Goal: Task Accomplishment & Management: Manage account settings

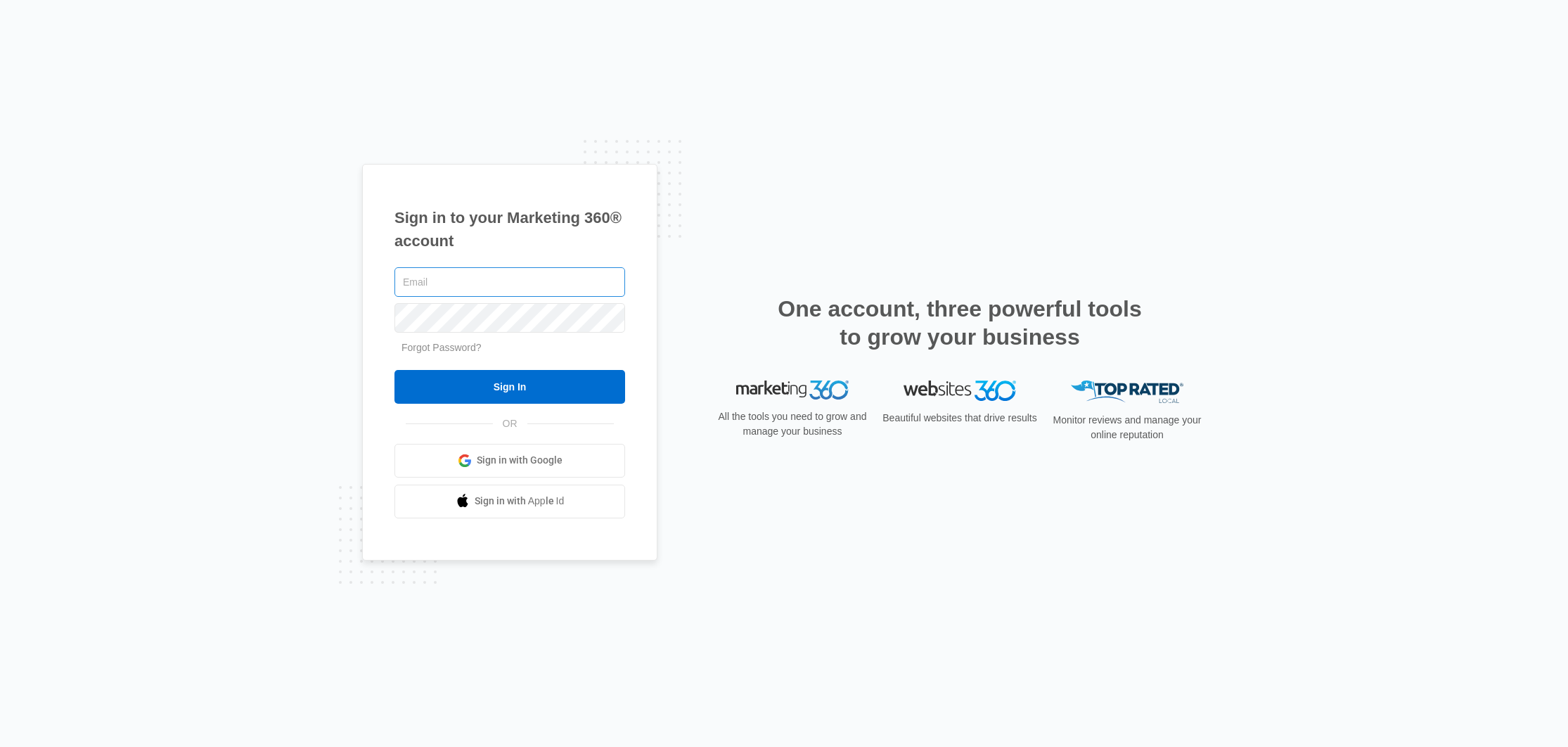
click at [530, 276] on input "text" at bounding box center [509, 282] width 230 height 29
type input "Jordin@BORestoration.com"
click at [395, 370] on input "Sign In" at bounding box center [509, 386] width 230 height 34
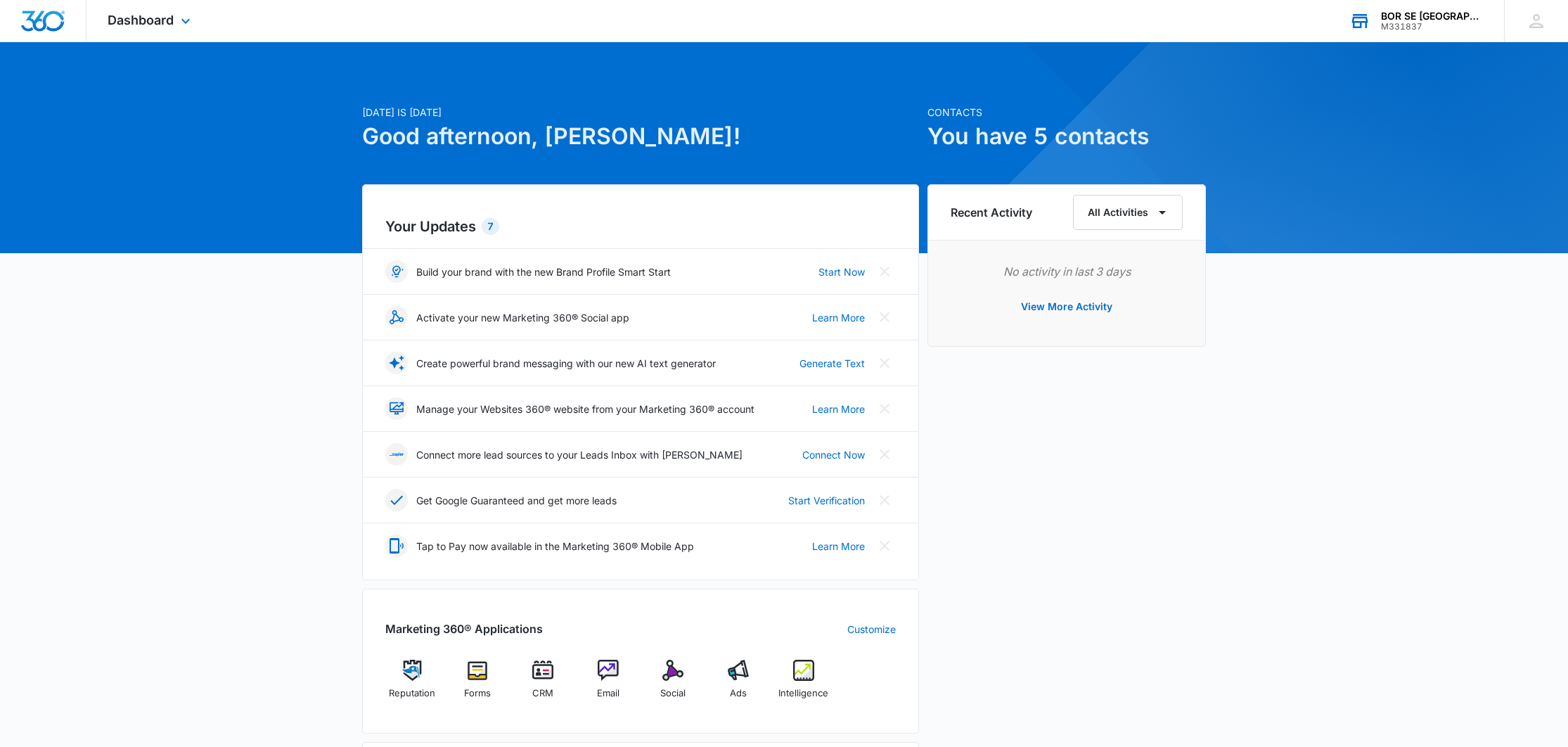
click at [1453, 20] on div "BOR SE Nashville" at bounding box center [1432, 16] width 103 height 11
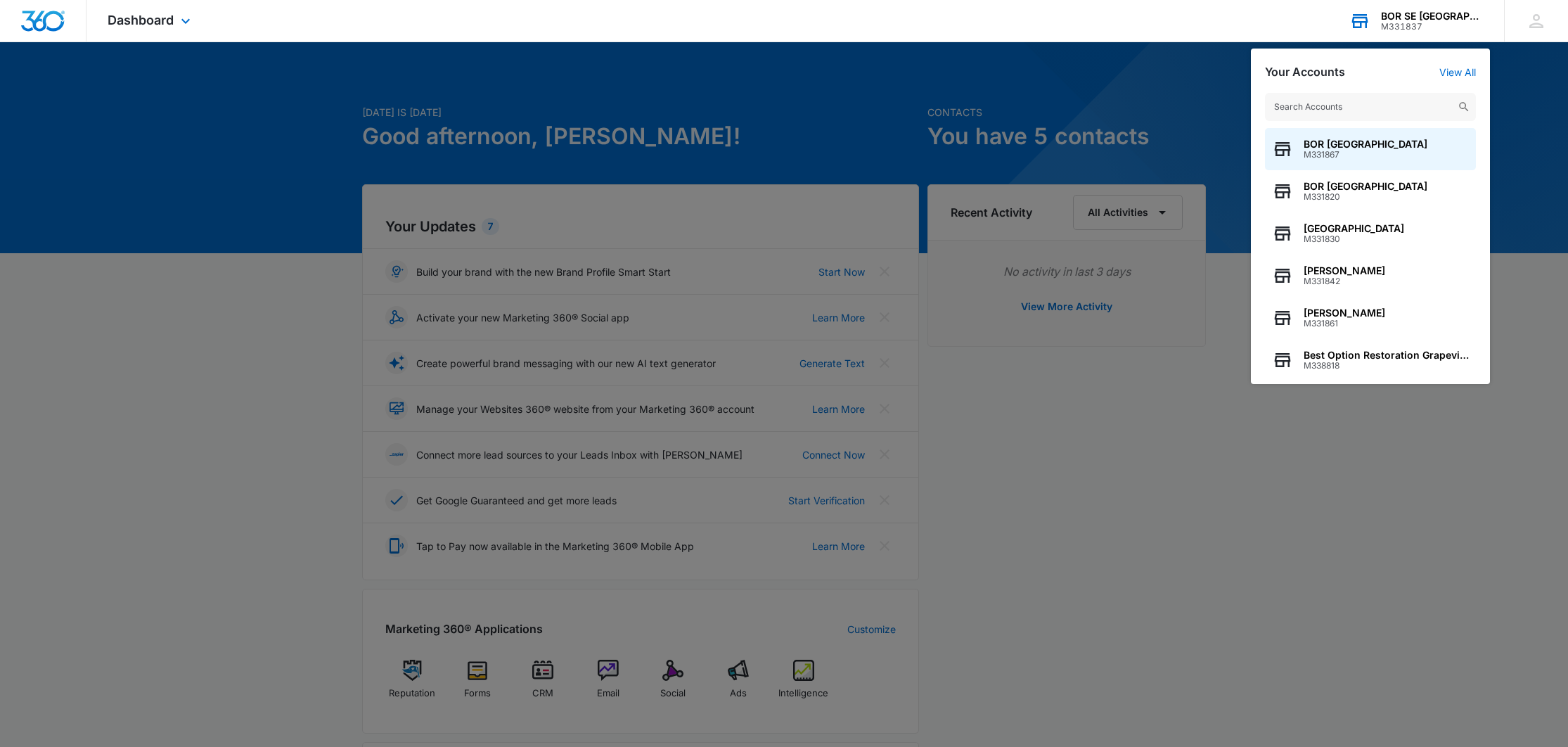
click at [1342, 112] on input "text" at bounding box center [1371, 106] width 211 height 28
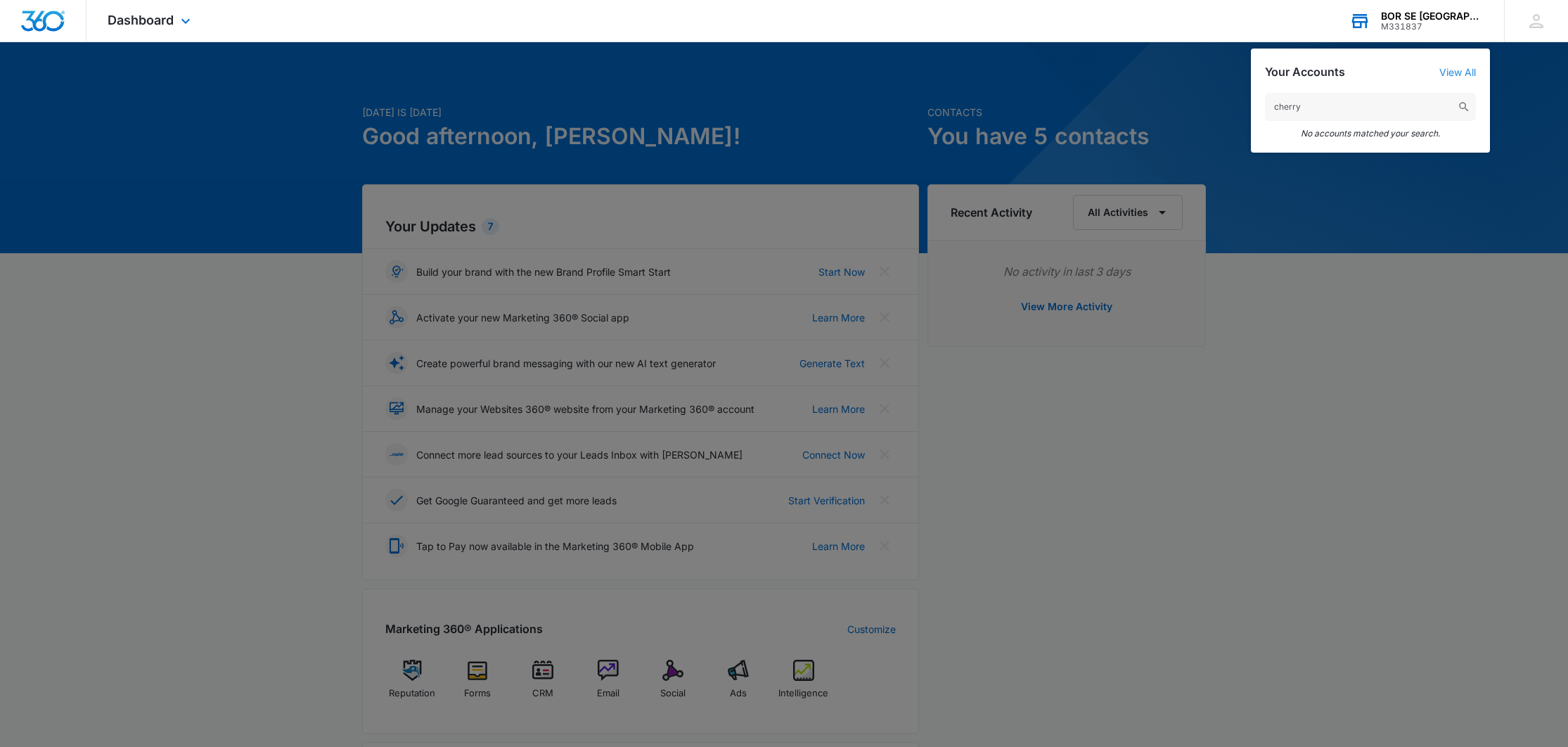
type input "cherry"
click at [1462, 70] on link "View All" at bounding box center [1458, 72] width 37 height 12
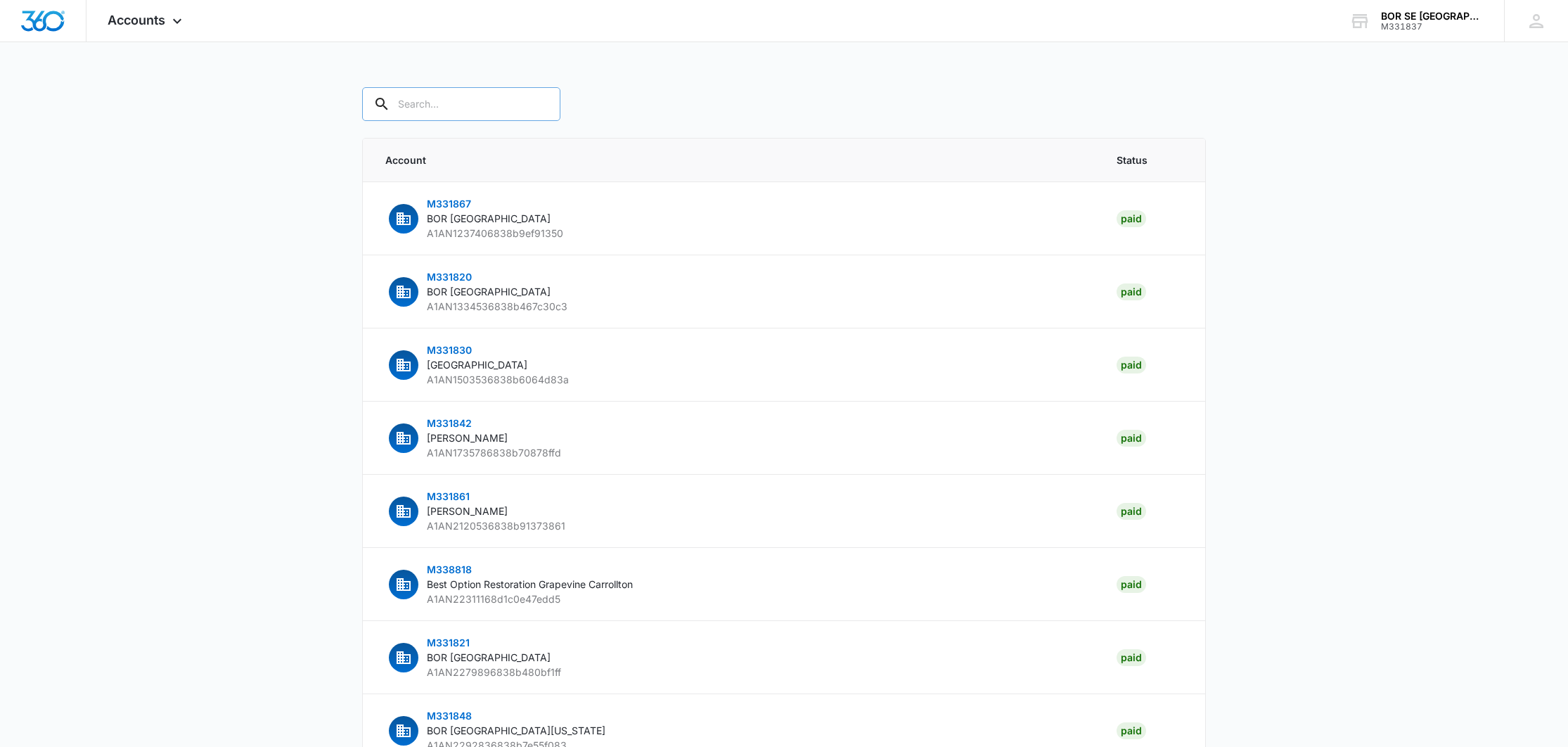
click at [483, 106] on input "text" at bounding box center [462, 104] width 198 height 34
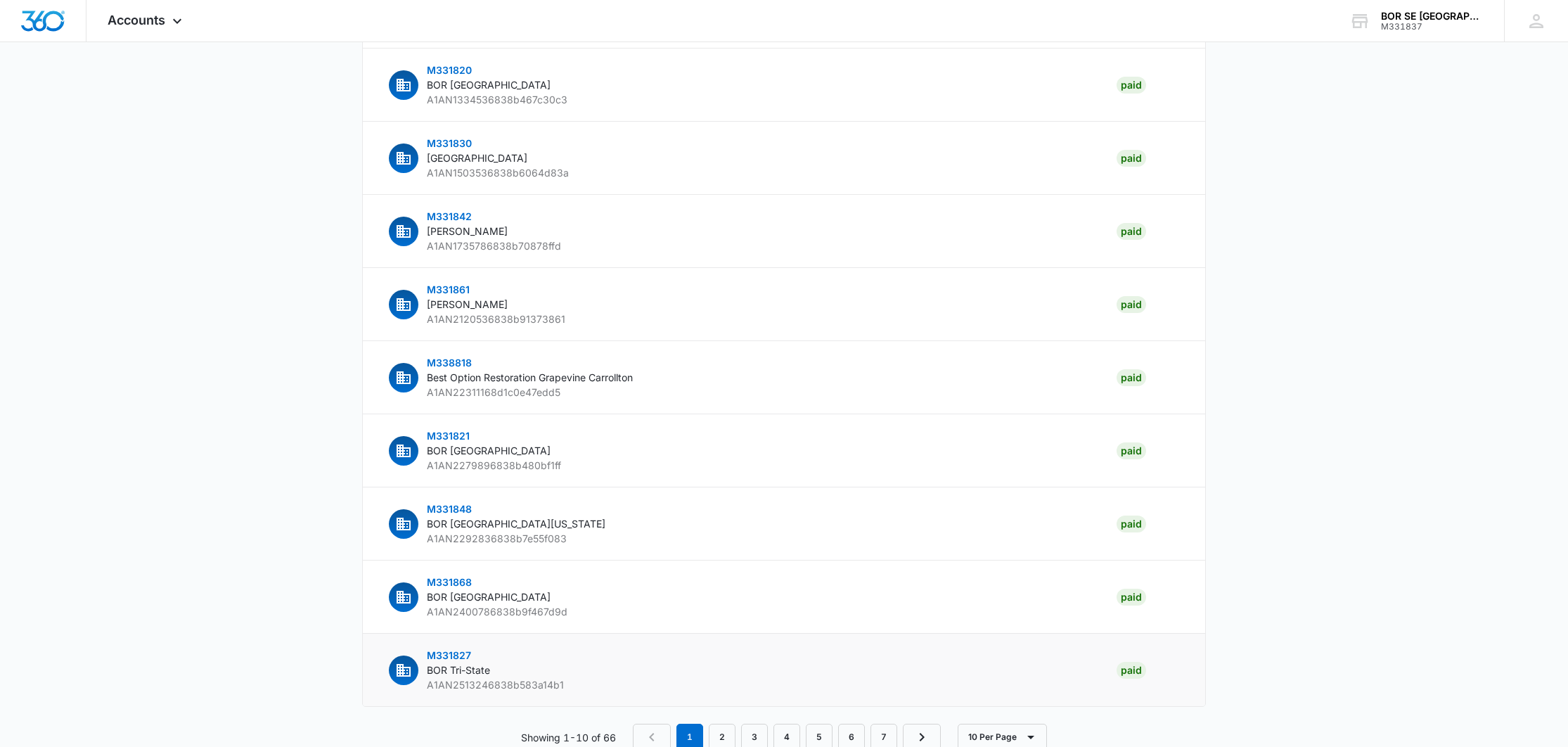
scroll to position [244, 0]
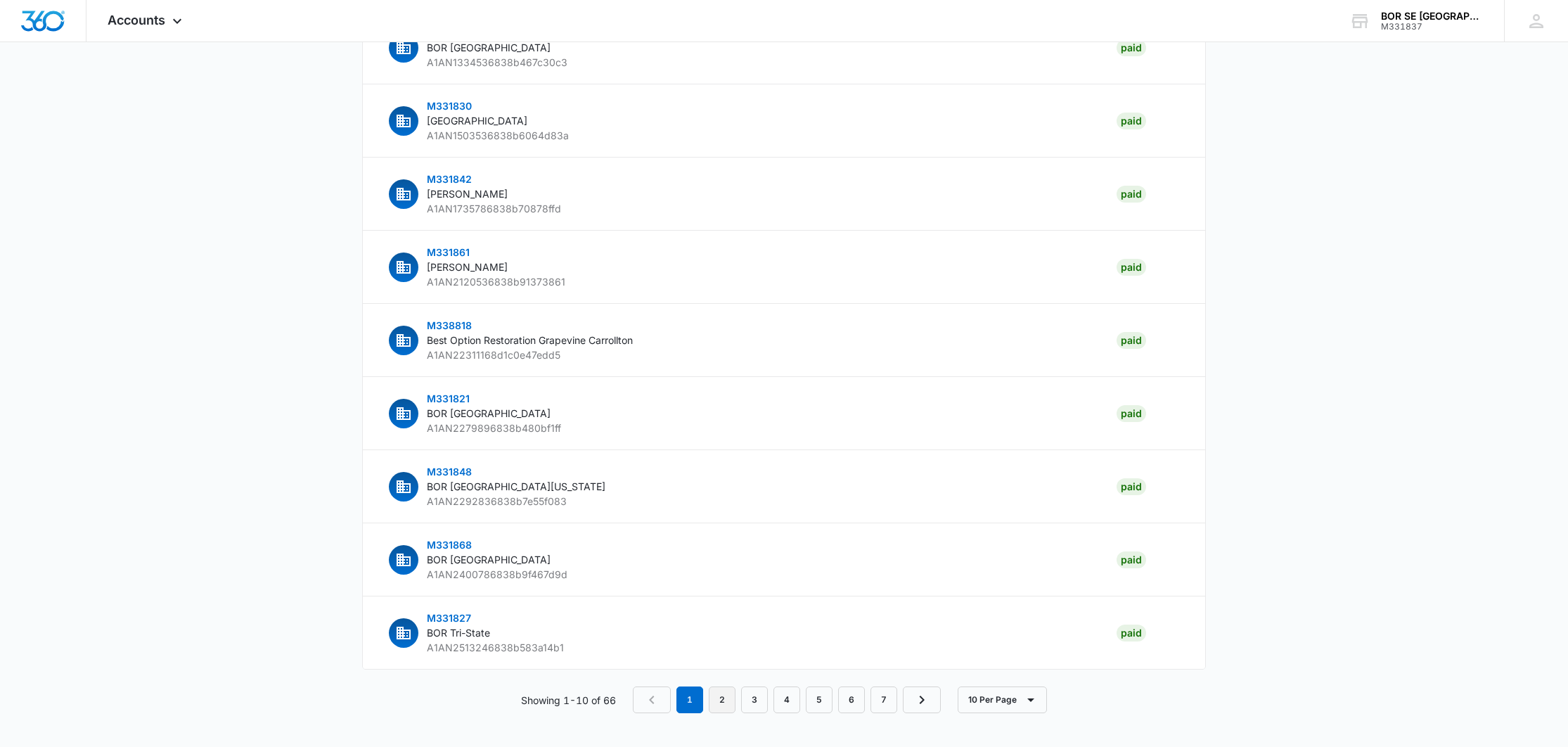
type input "ch"
click at [731, 704] on link "2" at bounding box center [722, 699] width 27 height 27
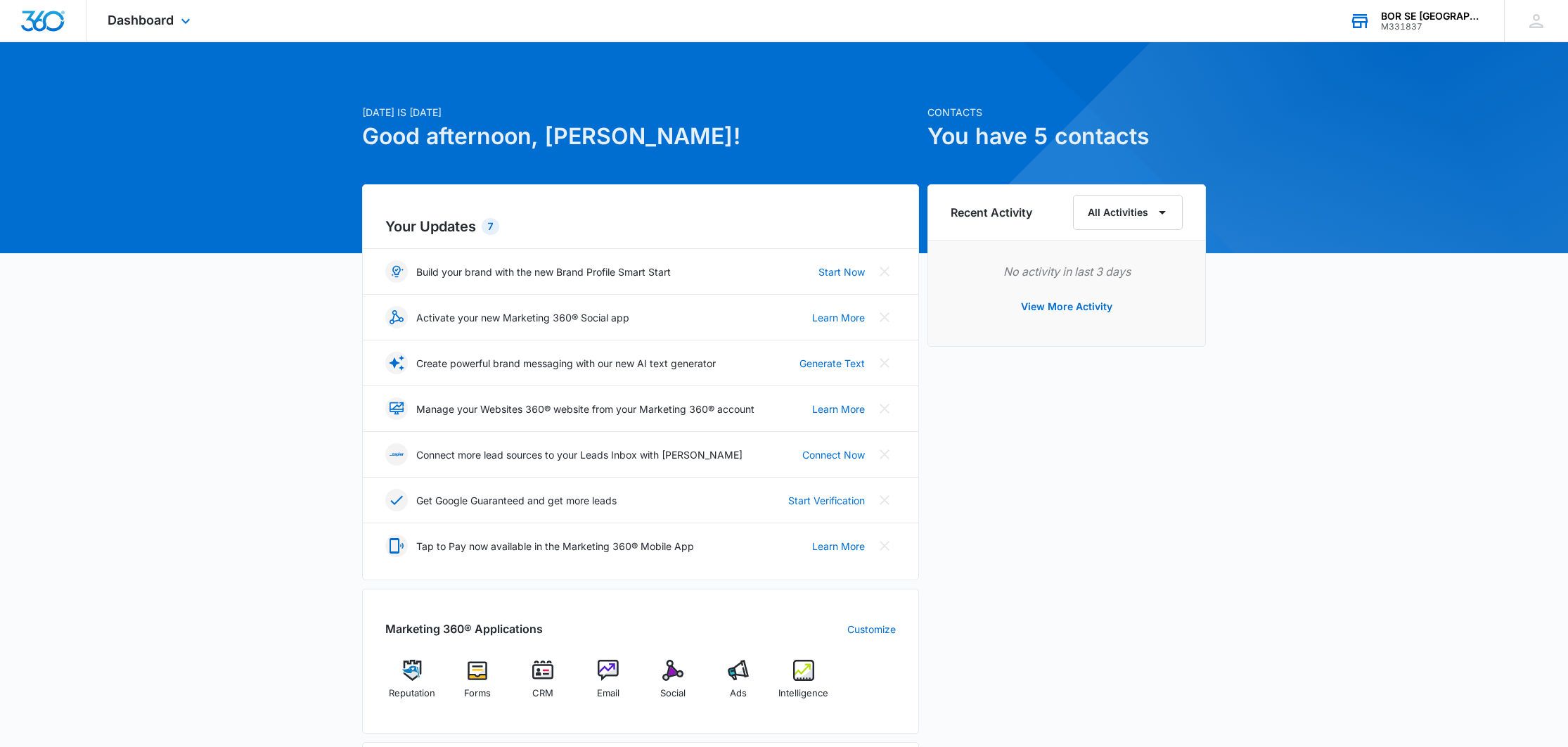
click at [1435, 22] on div "M331837" at bounding box center [1432, 27] width 103 height 10
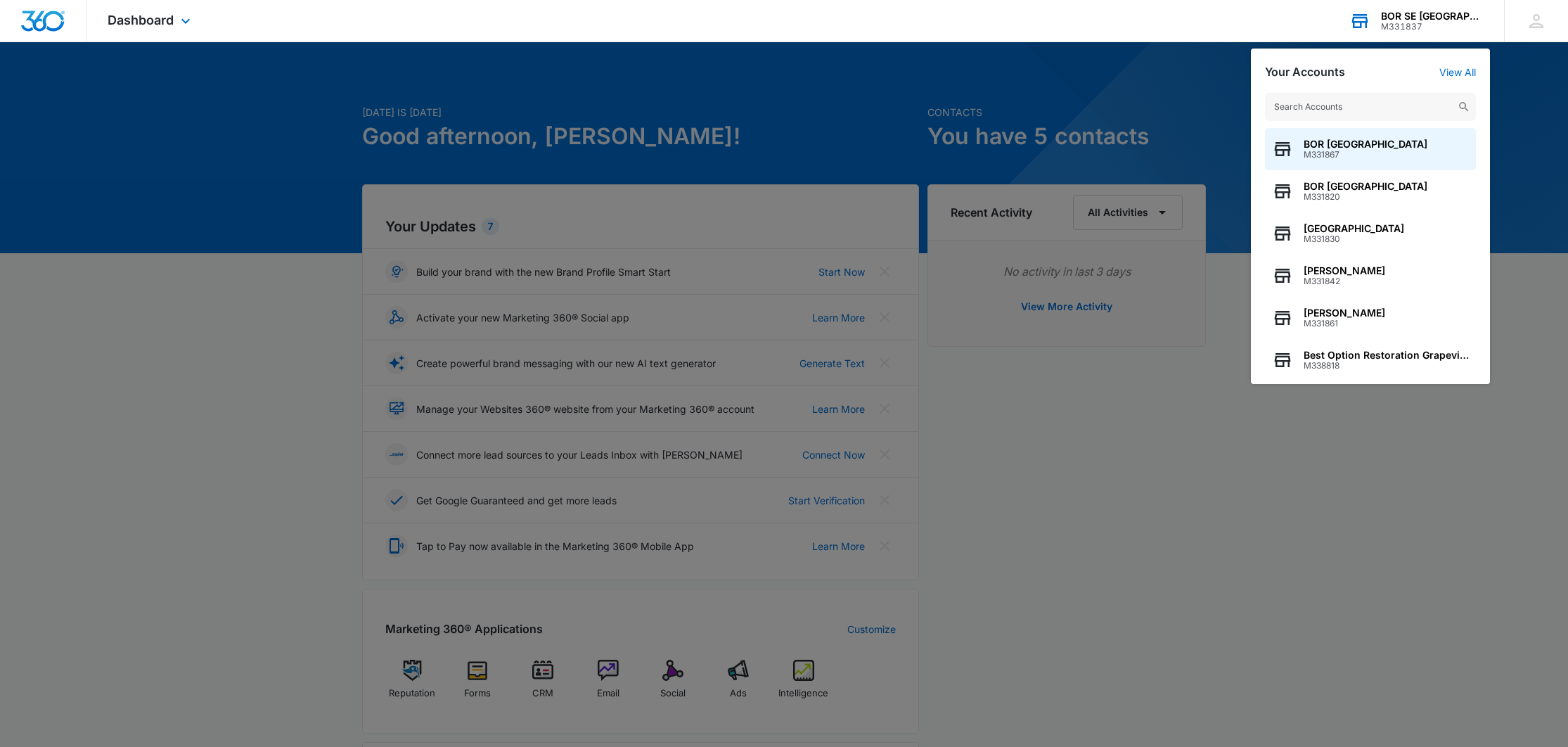
click at [1318, 106] on input "text" at bounding box center [1371, 106] width 211 height 28
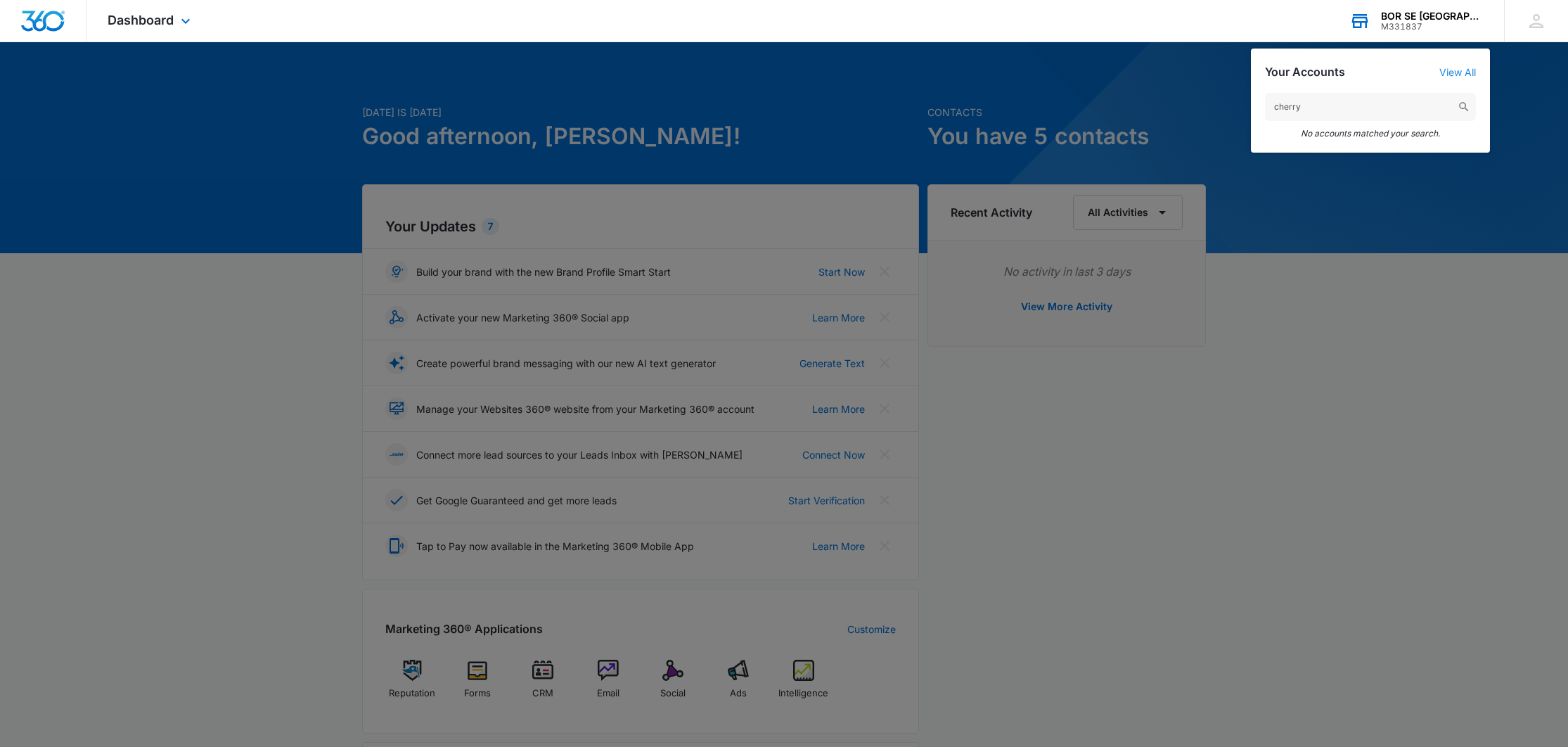
type input "cherry"
click at [1451, 71] on link "View All" at bounding box center [1458, 72] width 37 height 12
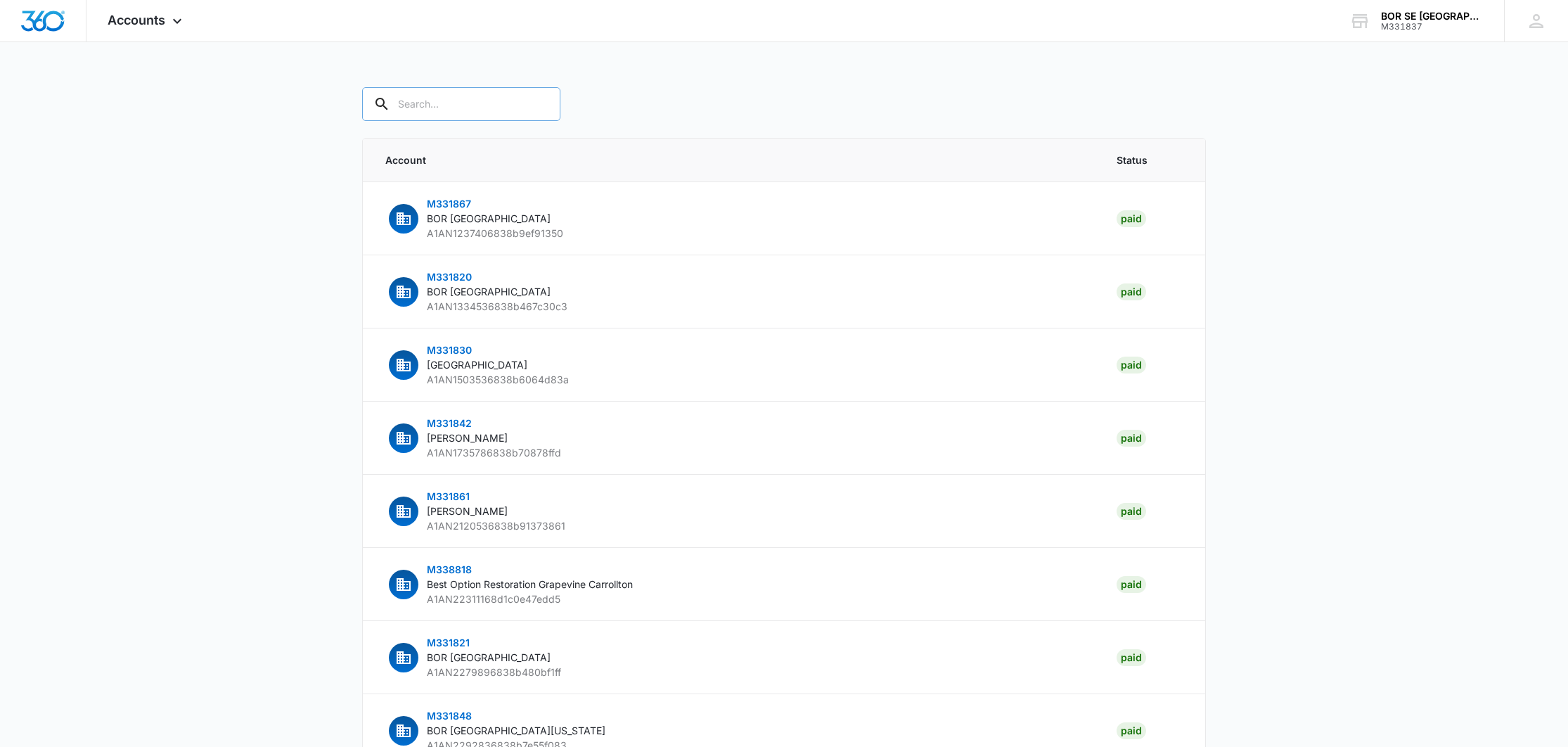
click at [450, 113] on input "text" at bounding box center [462, 104] width 198 height 34
type input "ch"
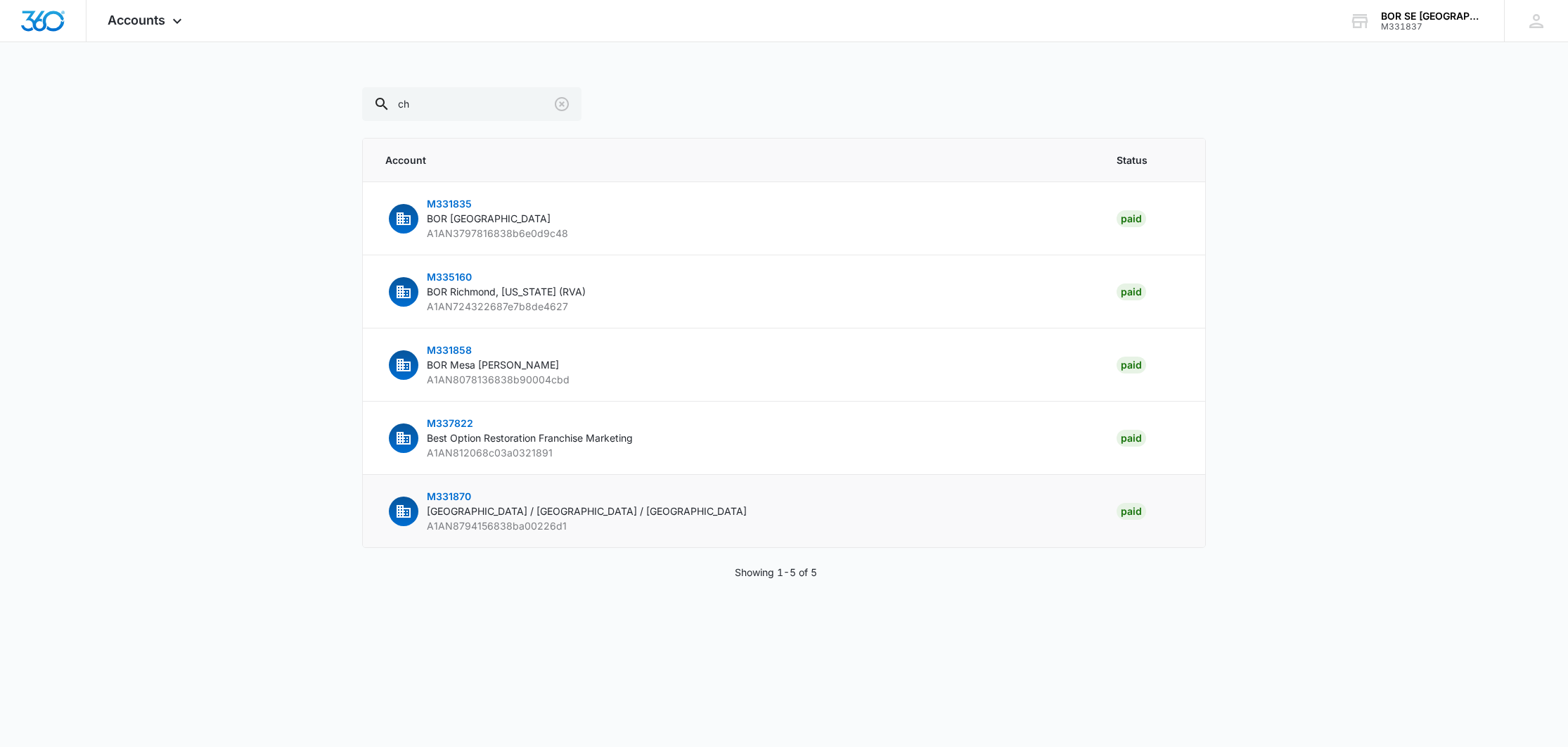
click at [583, 508] on span "[GEOGRAPHIC_DATA] / [GEOGRAPHIC_DATA] / [GEOGRAPHIC_DATA]" at bounding box center [586, 510] width 320 height 12
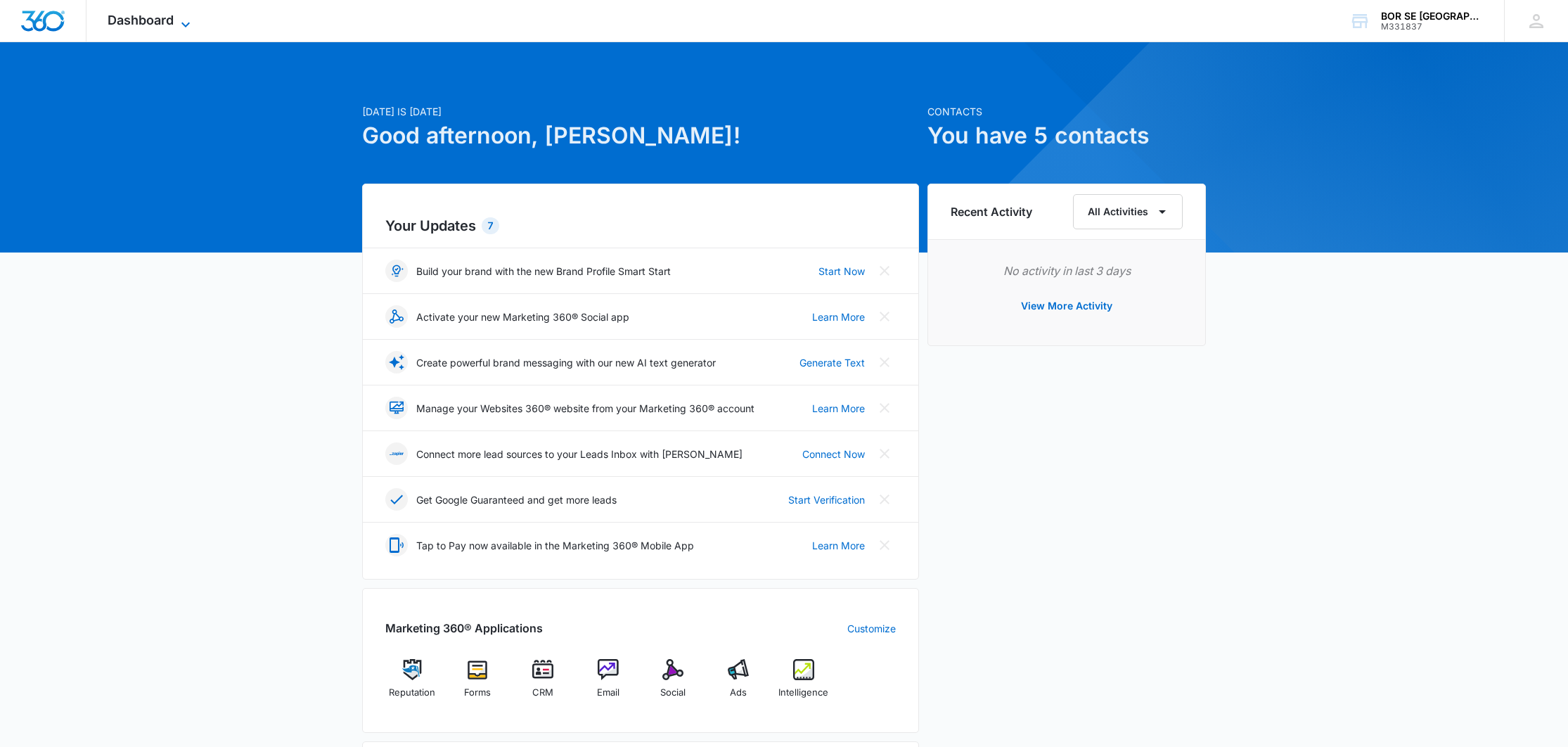
click at [156, 21] on span "Dashboard" at bounding box center [140, 20] width 66 height 15
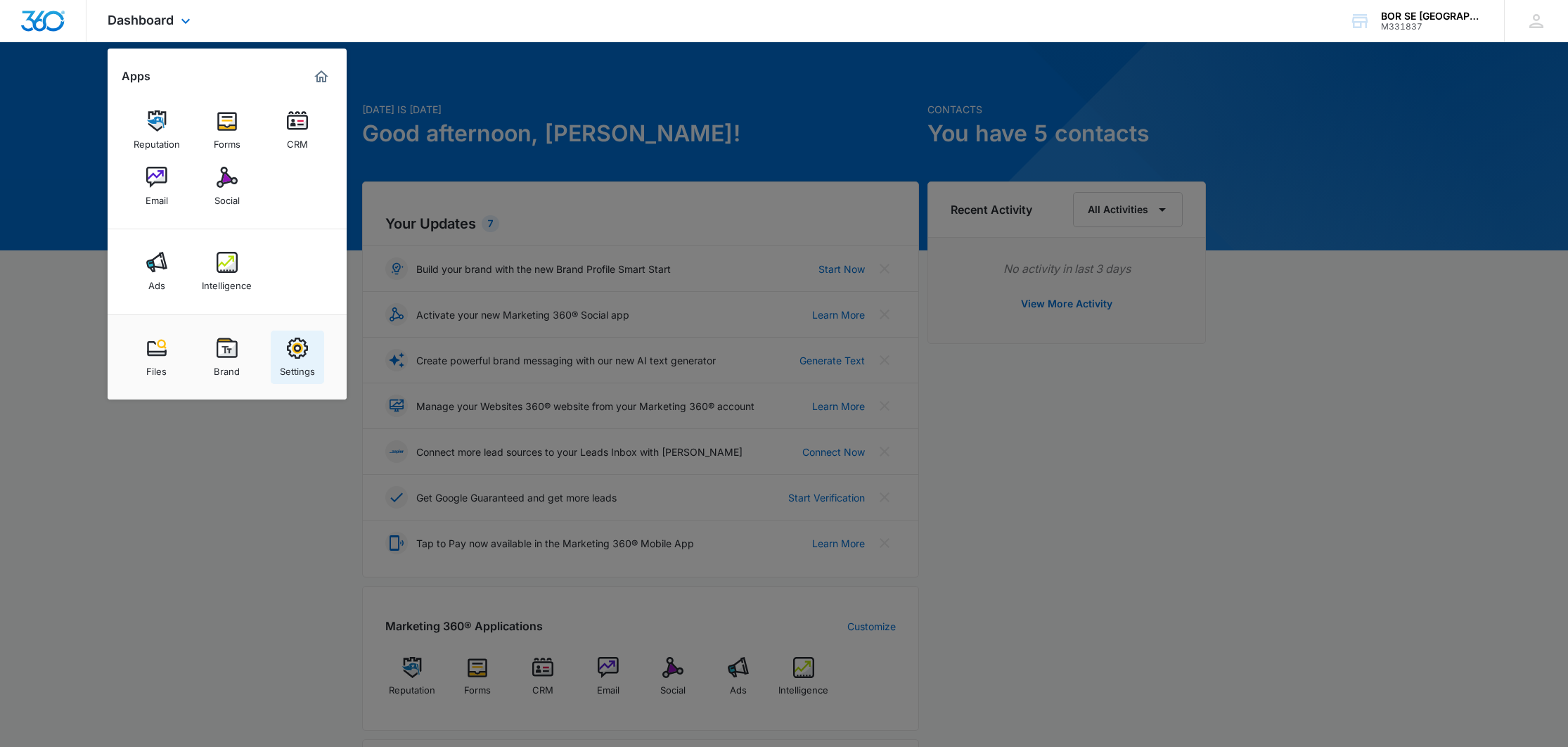
click at [308, 352] on link "Settings" at bounding box center [297, 357] width 53 height 53
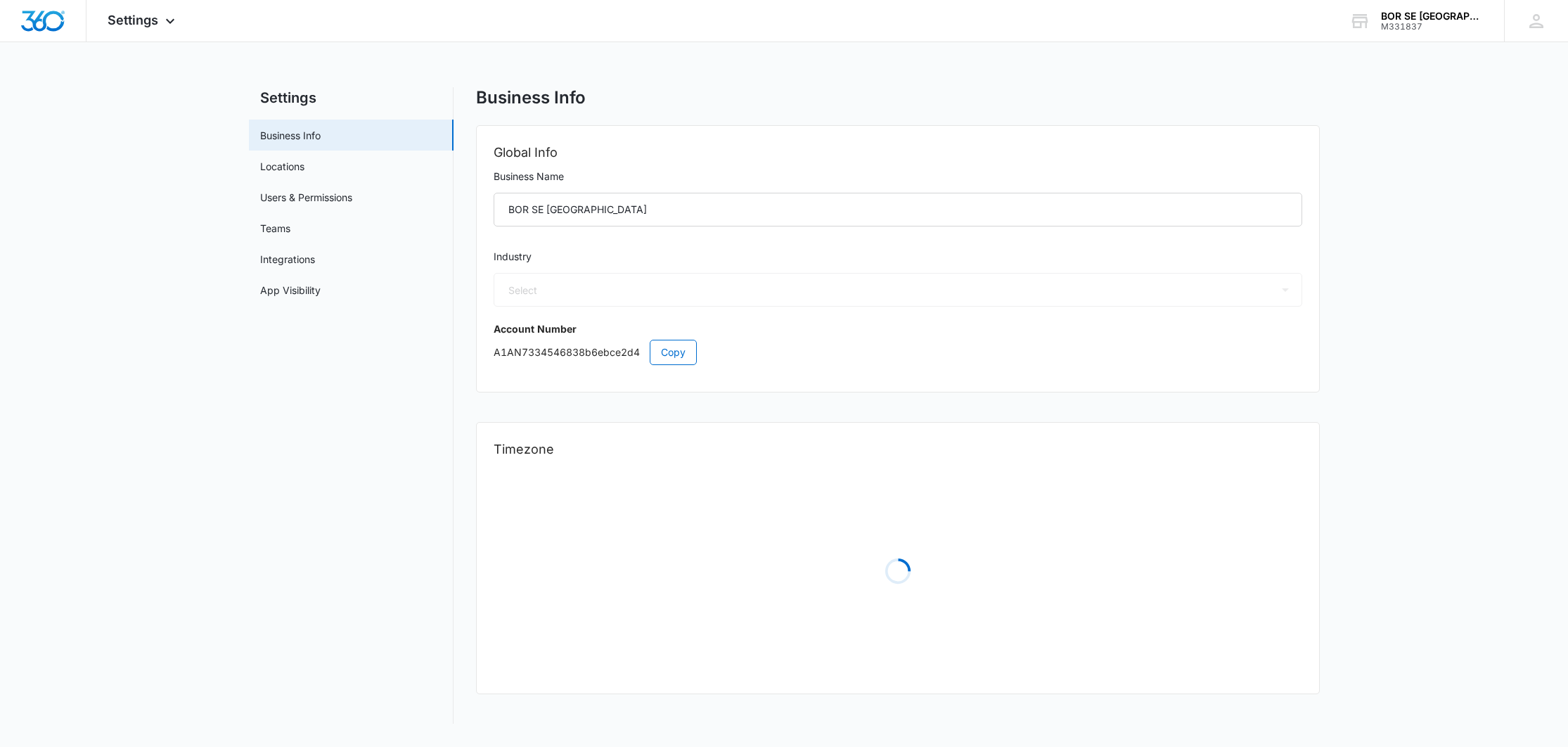
select select "4"
select select "US"
select select "America/Denver"
click at [305, 163] on link "Locations" at bounding box center [283, 166] width 44 height 15
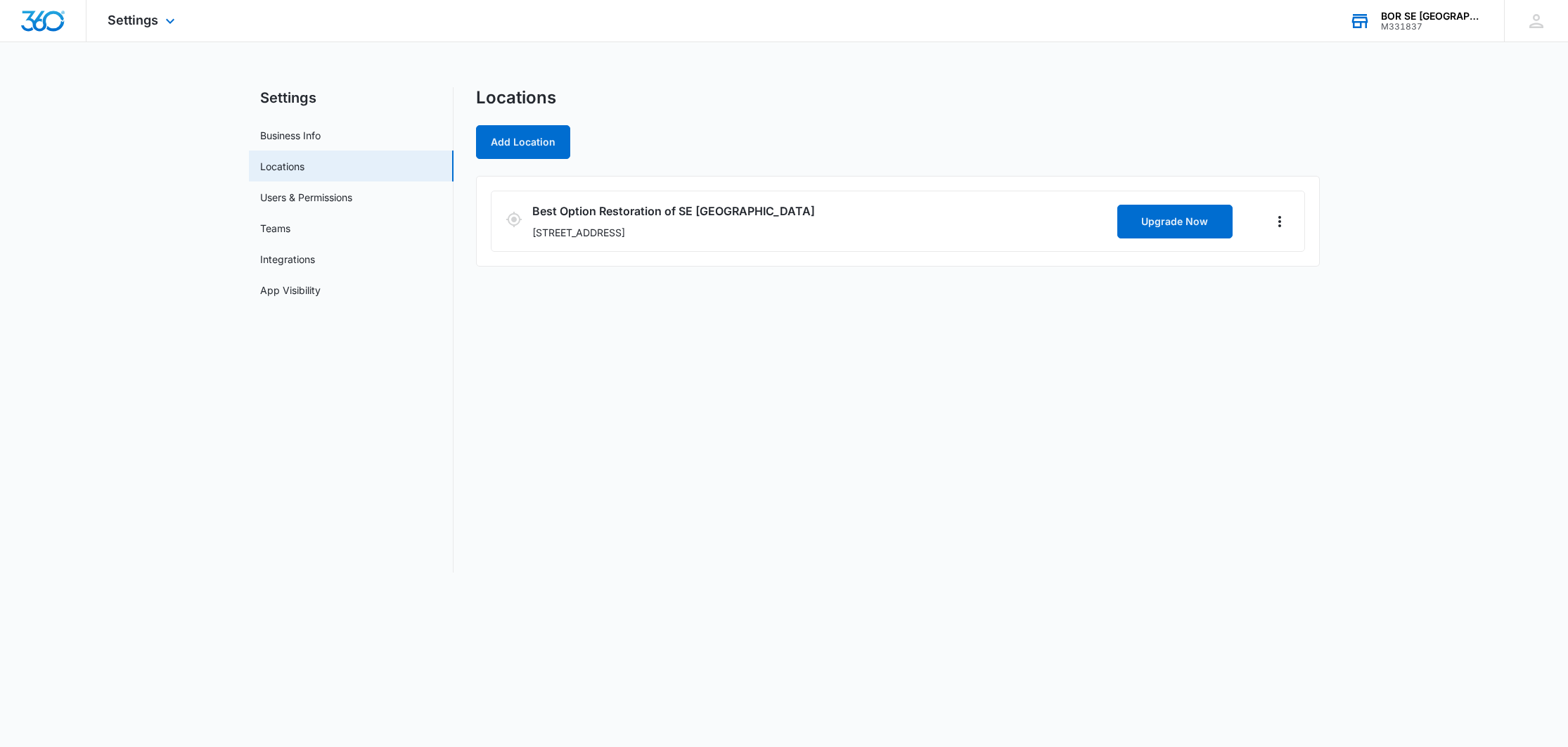
click at [1442, 17] on div "BOR SE Nashville" at bounding box center [1432, 16] width 103 height 11
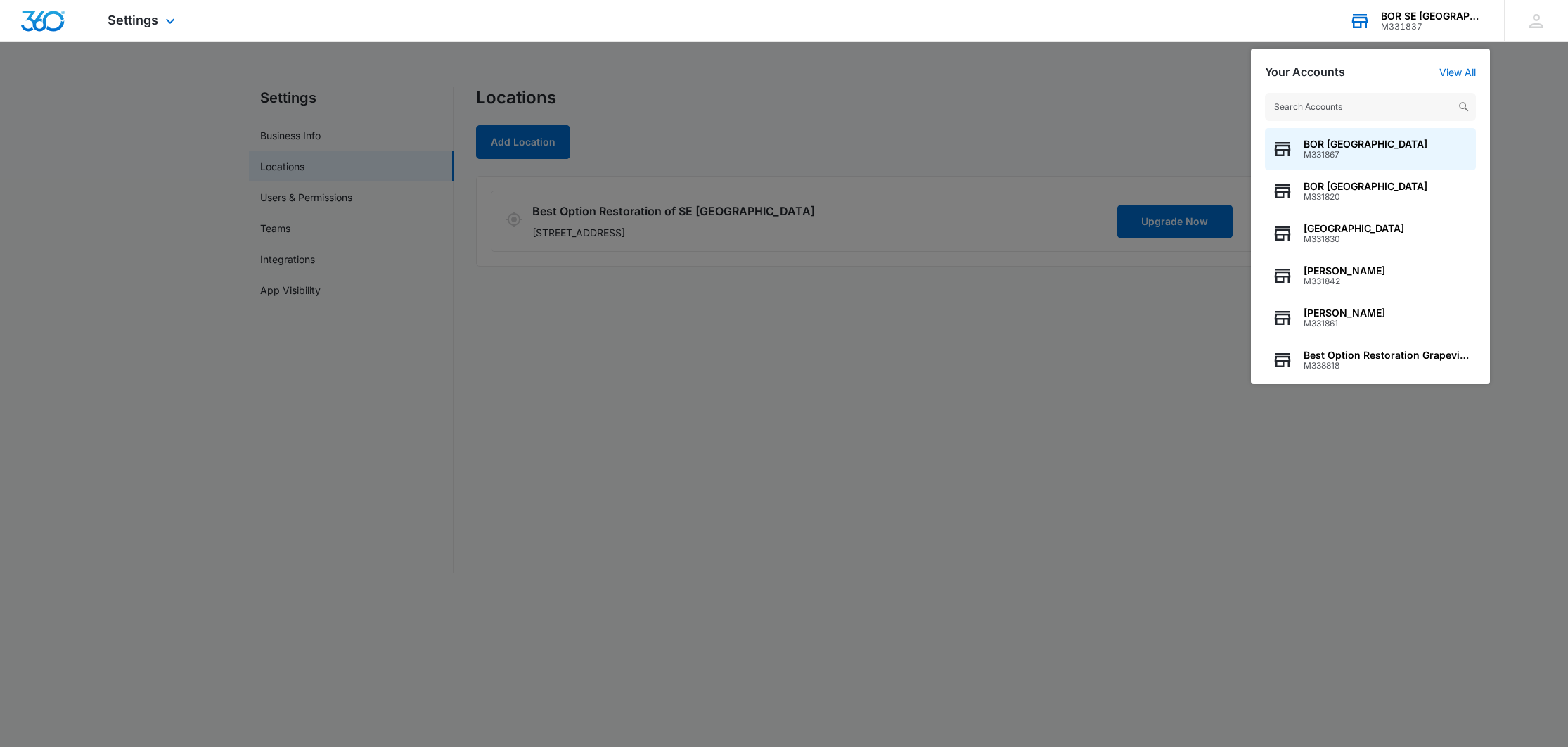
click at [1369, 109] on input "text" at bounding box center [1371, 106] width 211 height 28
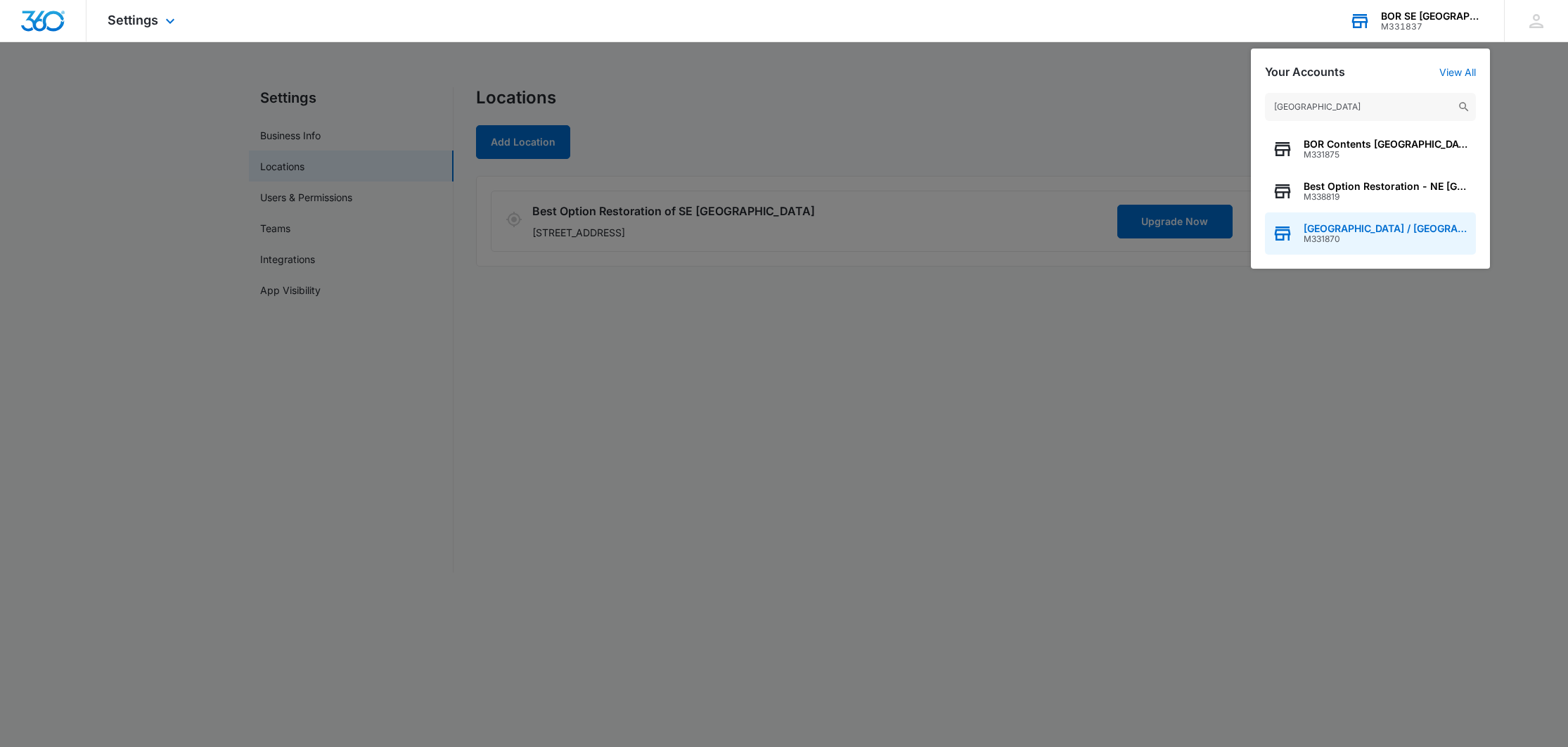
type input "denver"
click at [1412, 221] on div "BOR Denver Tech Center / CHV / Highlands Ranch M331870" at bounding box center [1371, 233] width 211 height 42
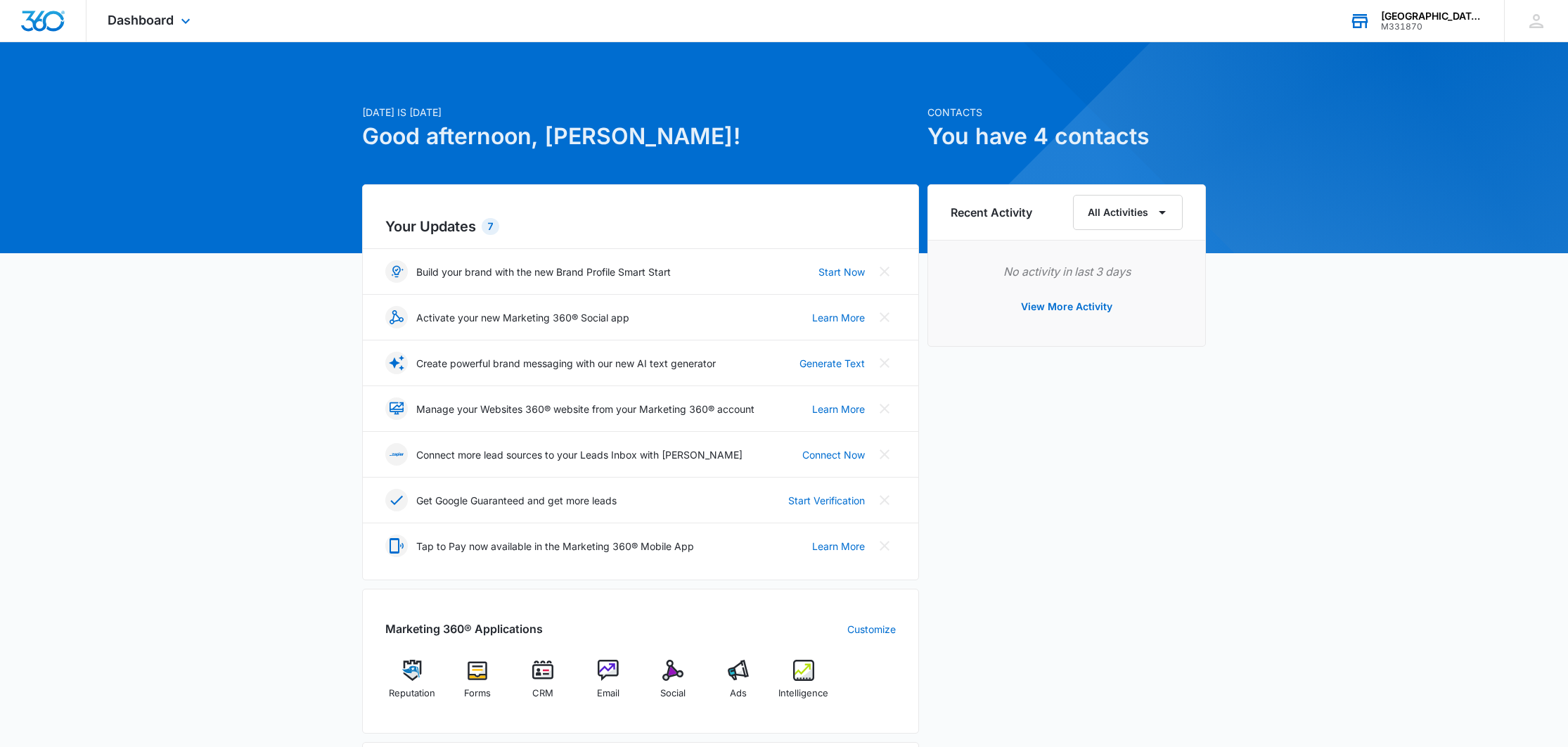
click at [175, 19] on div "Dashboard Apps Reputation Forms CRM Email Social Ads Intelligence Files Brand S…" at bounding box center [150, 20] width 128 height 41
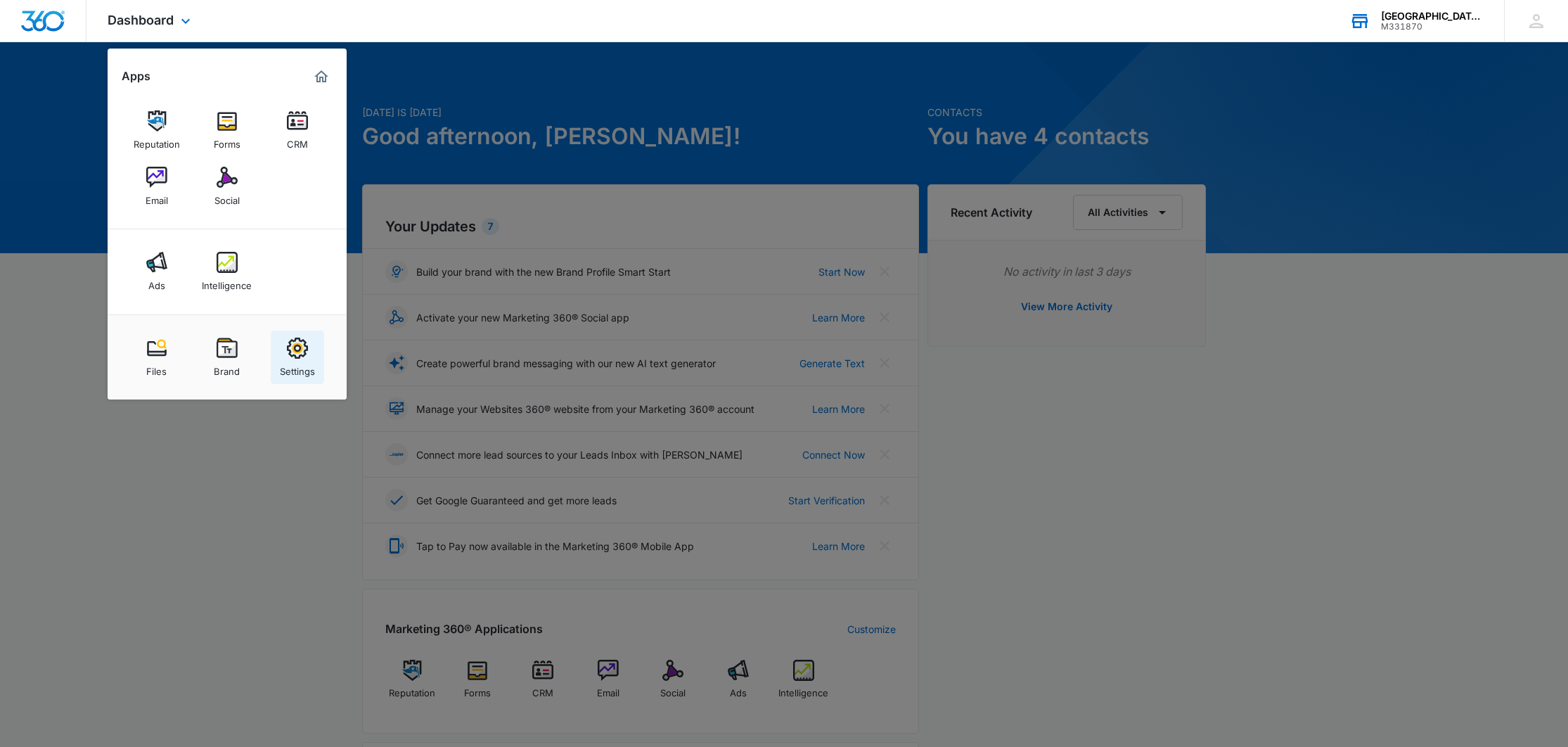
click at [305, 347] on img at bounding box center [297, 348] width 21 height 21
select select "4"
select select "US"
select select "America/Denver"
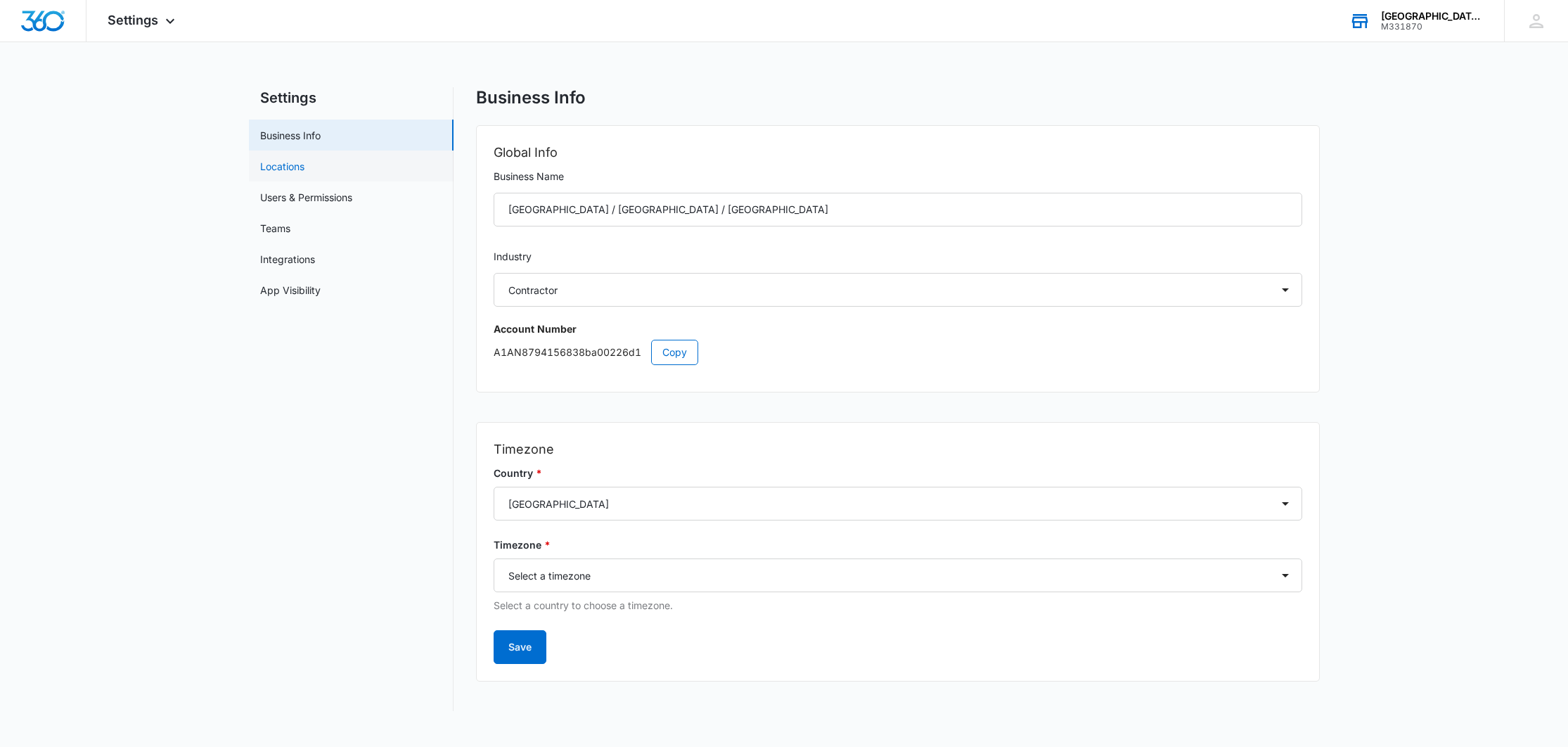
click at [305, 165] on link "Locations" at bounding box center [283, 166] width 44 height 15
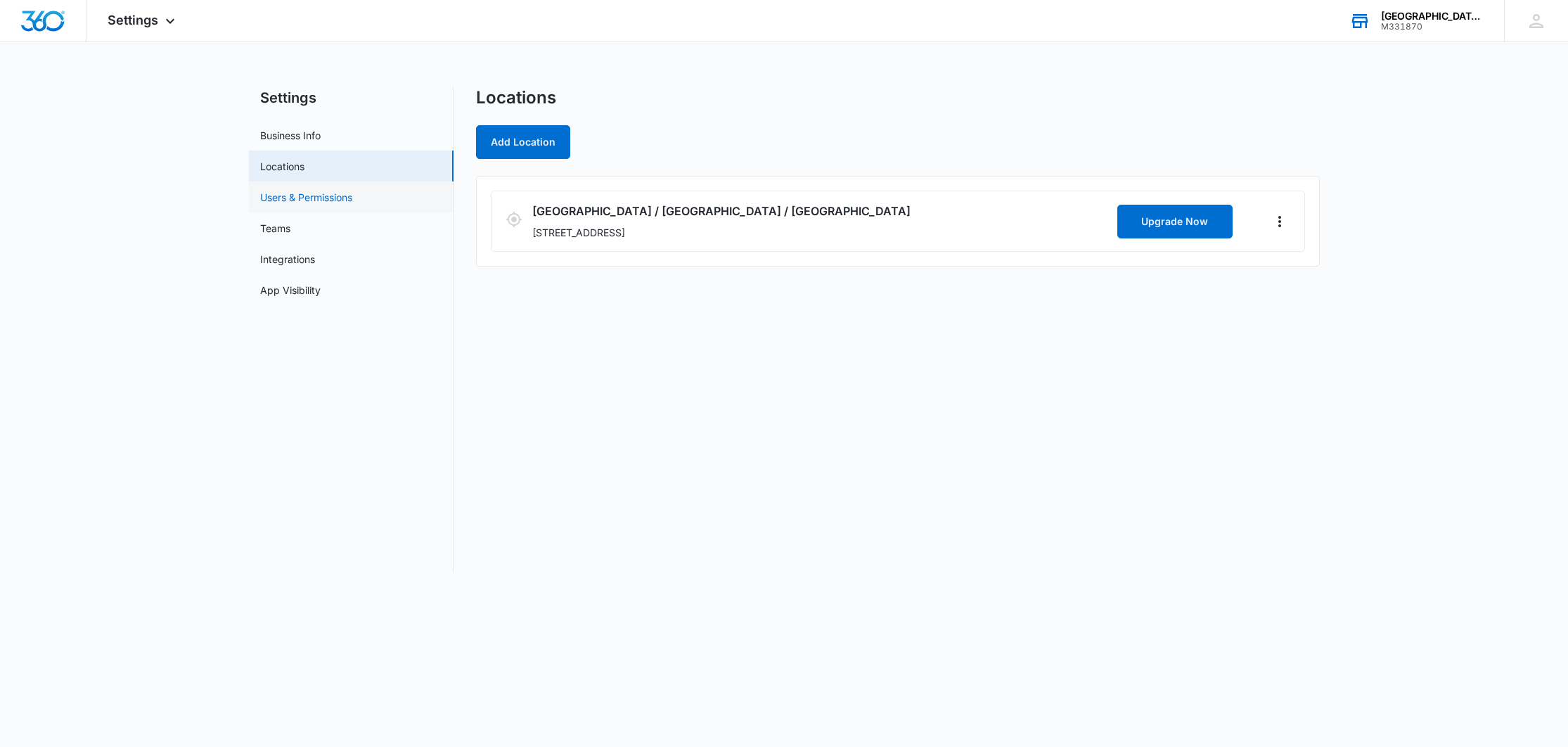
click at [346, 190] on link "Users & Permissions" at bounding box center [306, 197] width 92 height 15
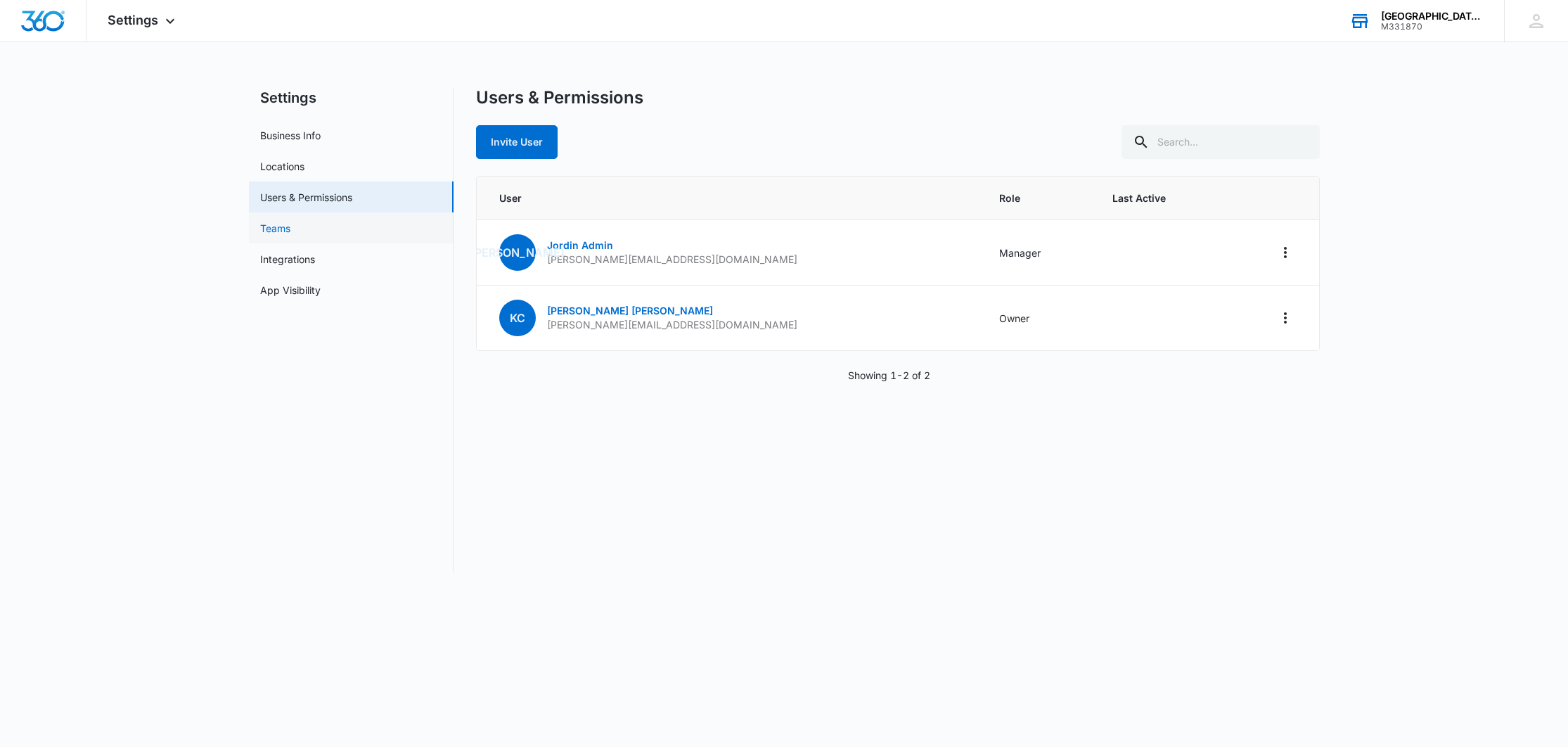
click at [291, 221] on link "Teams" at bounding box center [275, 229] width 30 height 15
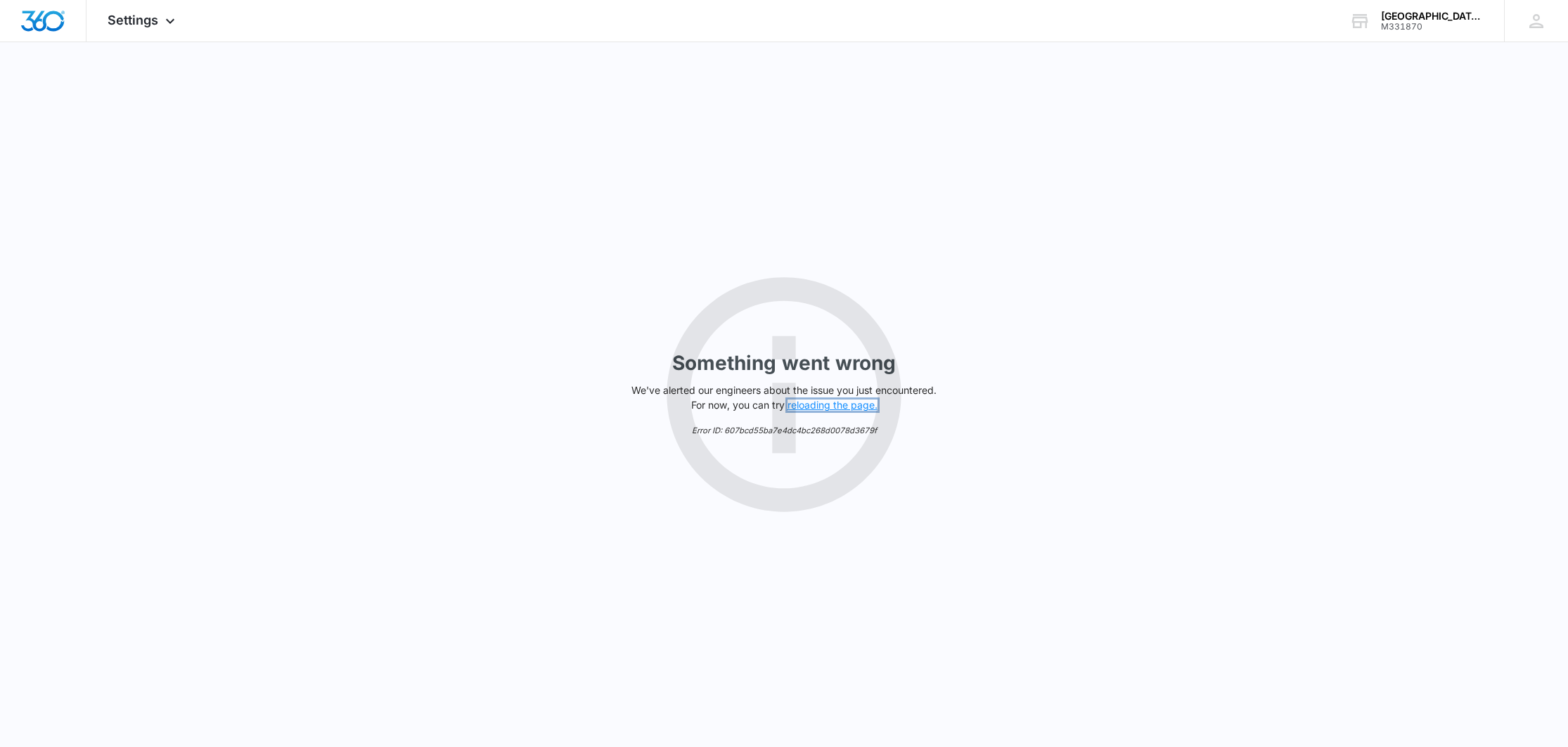
click at [810, 403] on button "reloading the page." at bounding box center [832, 405] width 90 height 11
